Goal: Navigation & Orientation: Find specific page/section

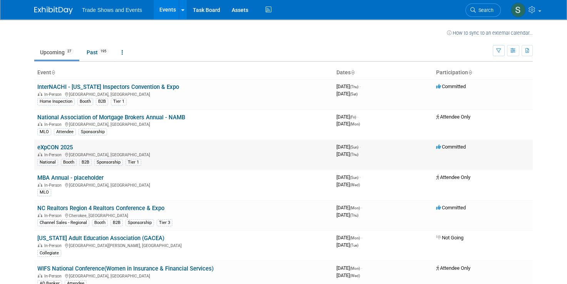
click at [58, 146] on link "eXpCON 2025" at bounding box center [54, 147] width 35 height 7
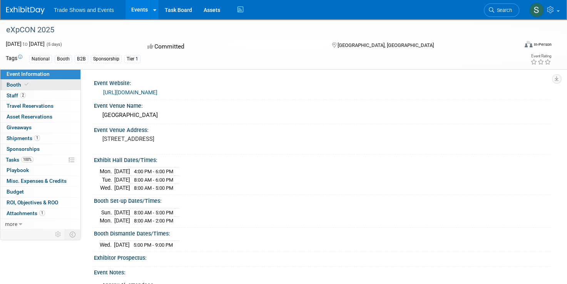
click at [30, 87] on link "Booth" at bounding box center [40, 85] width 80 height 10
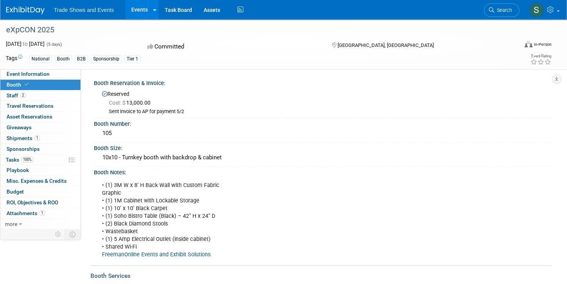
click at [436, 194] on div "• (1) 3M W x 8’ H Back Wall with Custom Fabric Graphic • (1) 1M Cabinet with Lo…" at bounding box center [280, 220] width 366 height 85
